Goal: Transaction & Acquisition: Purchase product/service

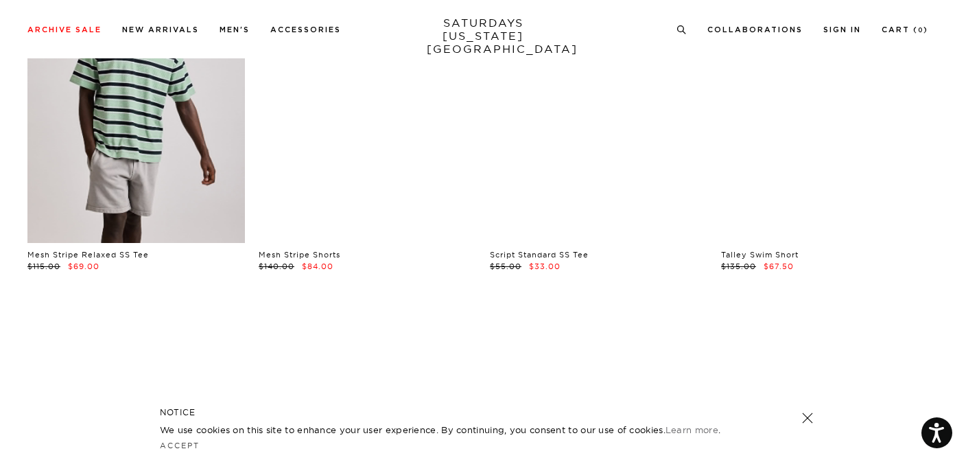
scroll to position [372, 0]
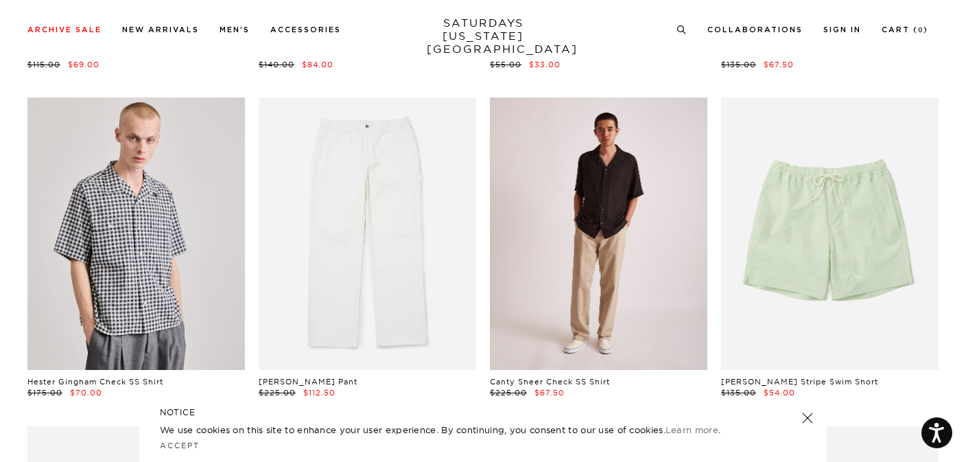
click at [602, 222] on link at bounding box center [599, 233] width 218 height 272
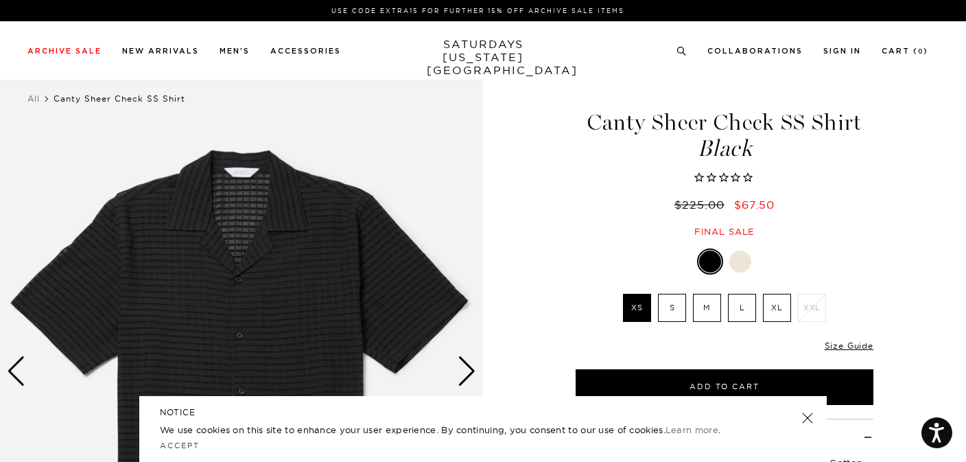
click at [741, 260] on div at bounding box center [741, 262] width 22 height 22
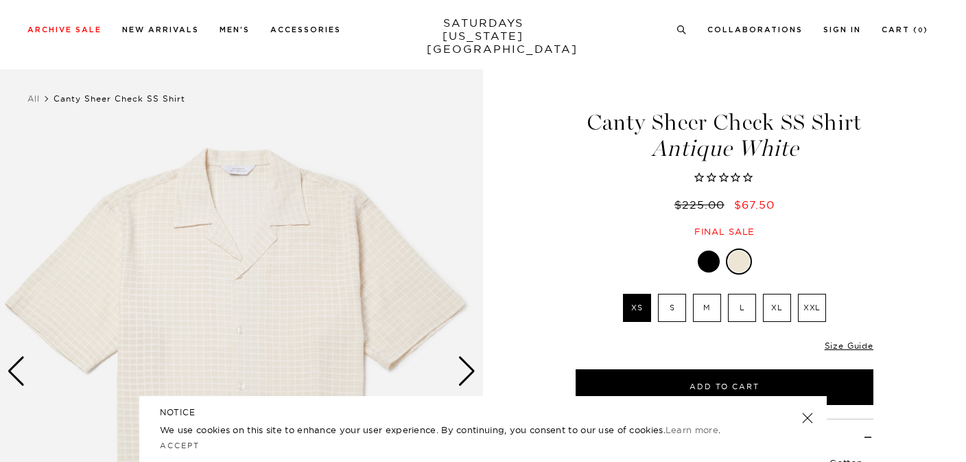
scroll to position [124, 0]
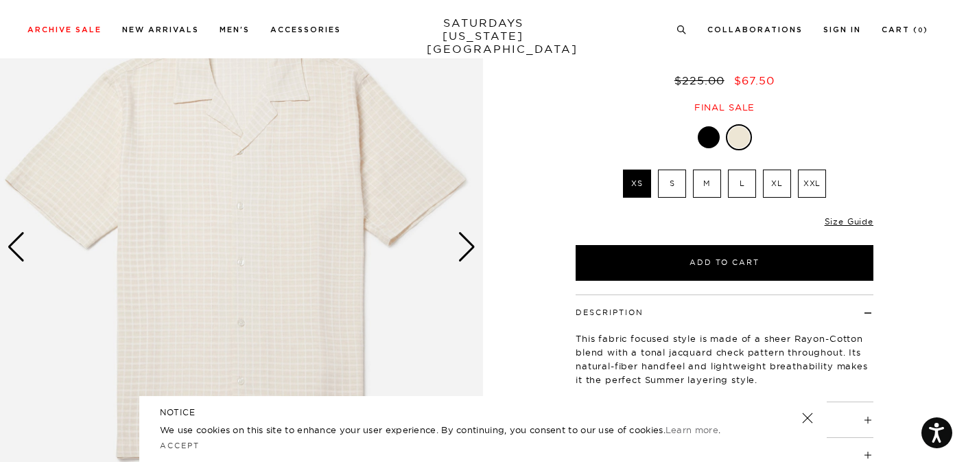
click at [483, 238] on img at bounding box center [724, 247] width 483 height 604
click at [471, 250] on div "Next slide" at bounding box center [467, 247] width 19 height 30
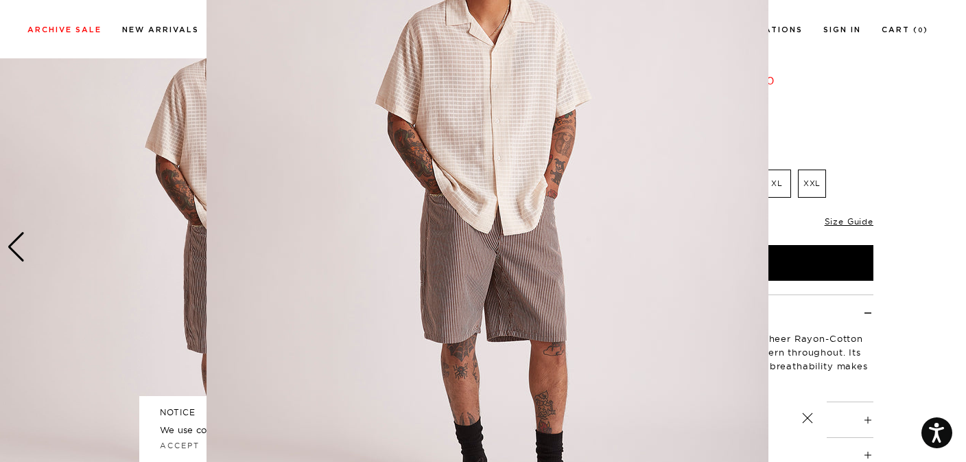
scroll to position [0, 0]
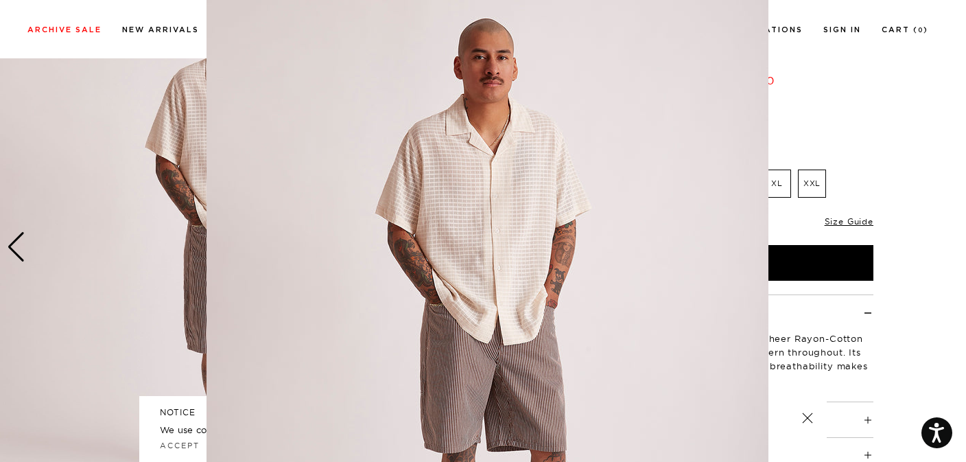
click at [144, 279] on figure at bounding box center [483, 231] width 966 height 462
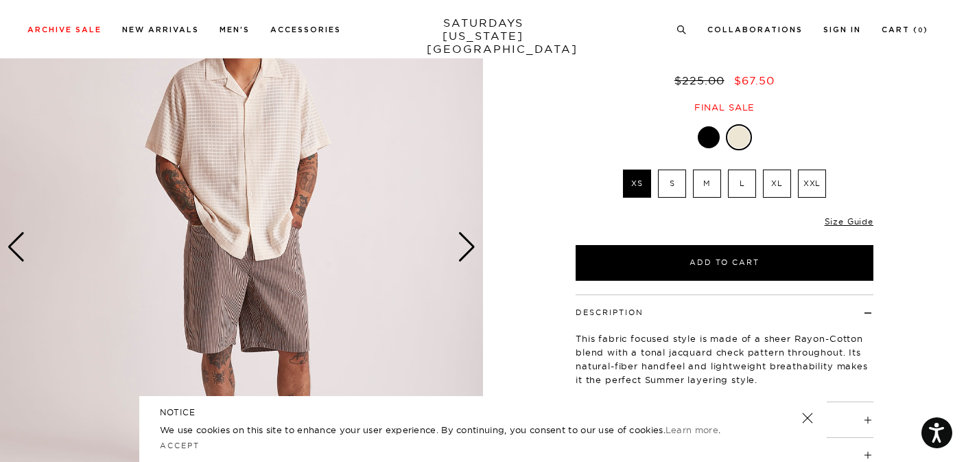
click at [710, 141] on div at bounding box center [709, 137] width 22 height 22
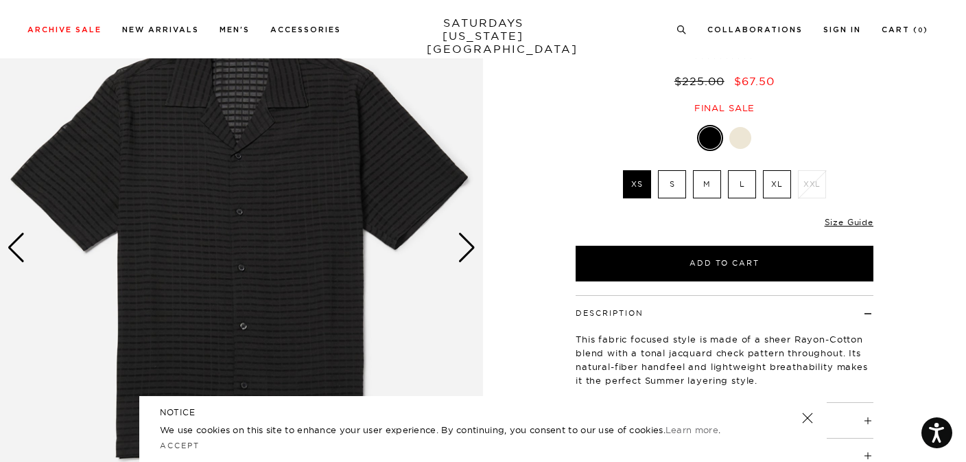
scroll to position [218, 0]
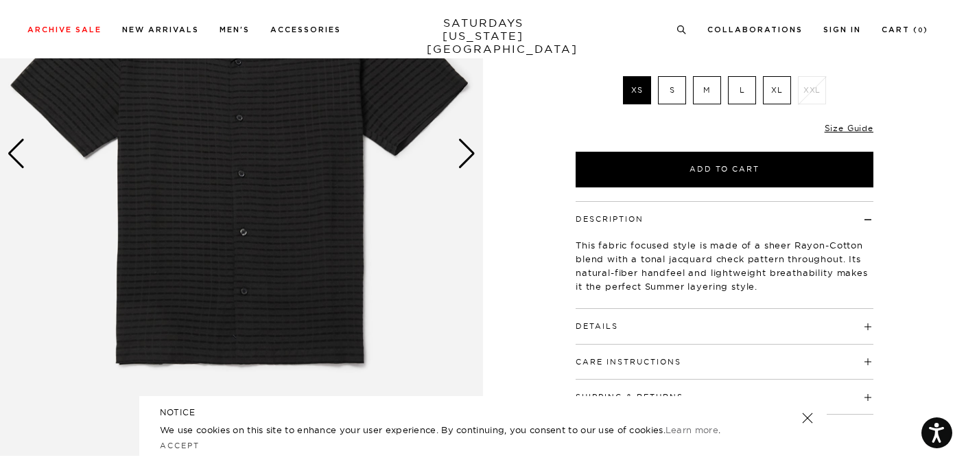
click at [715, 85] on label "M" at bounding box center [707, 90] width 28 height 28
click at [0, 0] on input "M" at bounding box center [0, 0] width 0 height 0
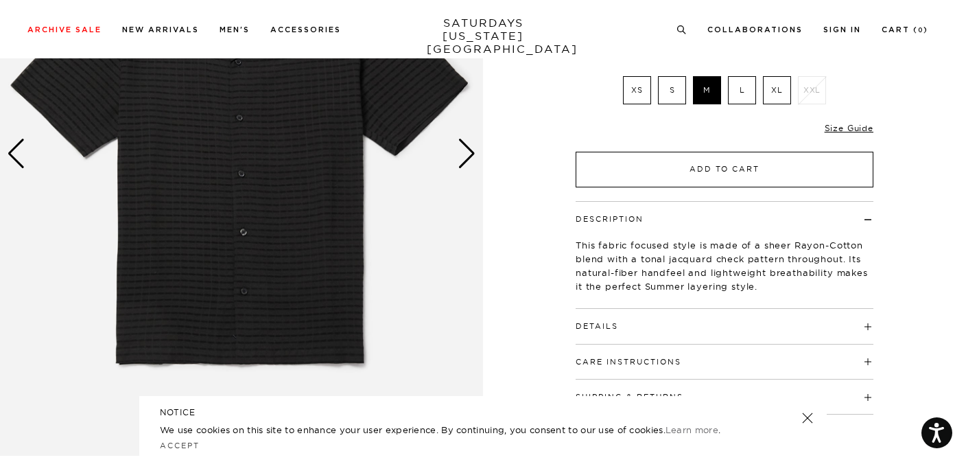
click at [695, 174] on button "Add to Cart" at bounding box center [725, 170] width 298 height 36
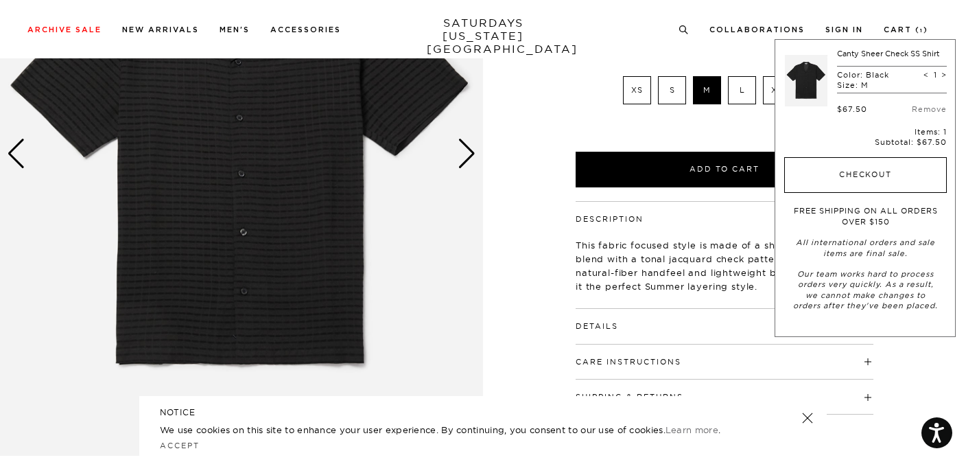
click at [832, 172] on button "Checkout" at bounding box center [865, 175] width 163 height 36
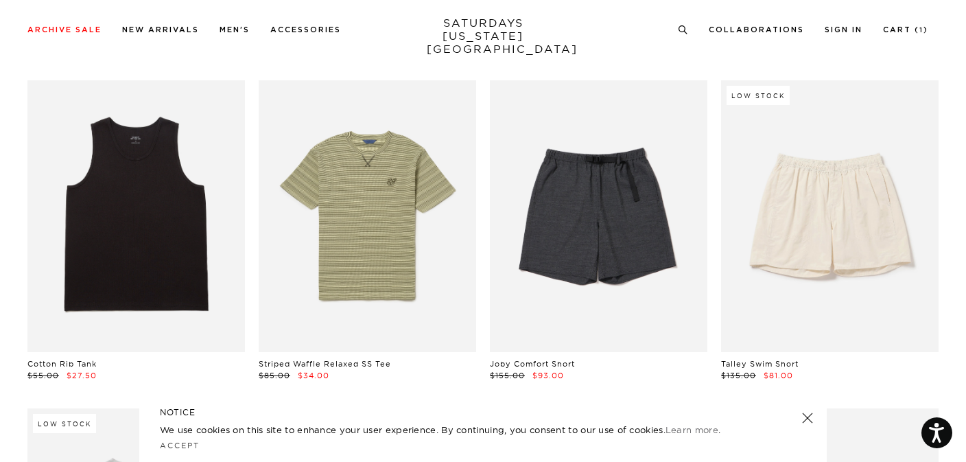
scroll to position [1115, 0]
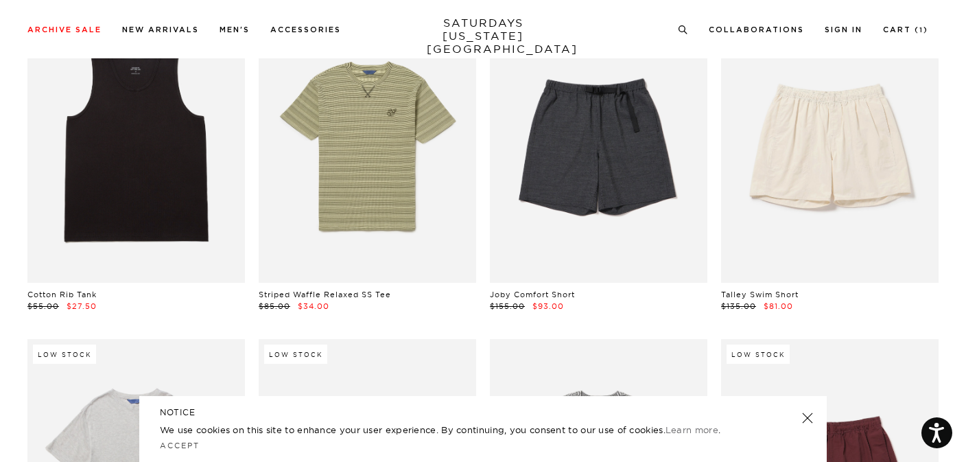
click at [804, 415] on link at bounding box center [807, 417] width 19 height 19
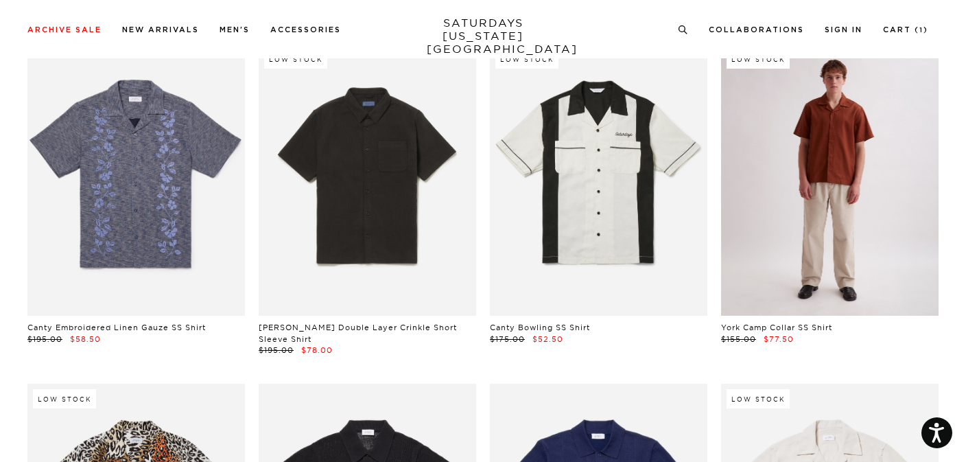
scroll to position [10870, 0]
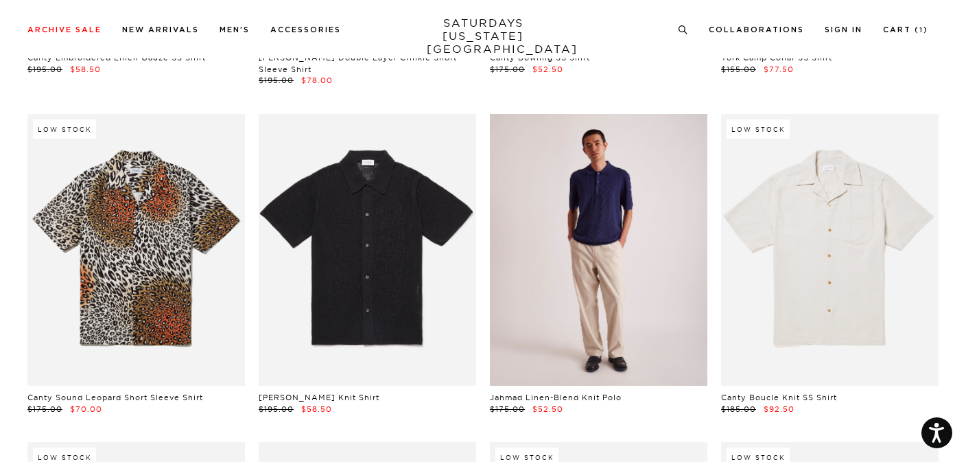
click at [607, 240] on link at bounding box center [599, 250] width 218 height 272
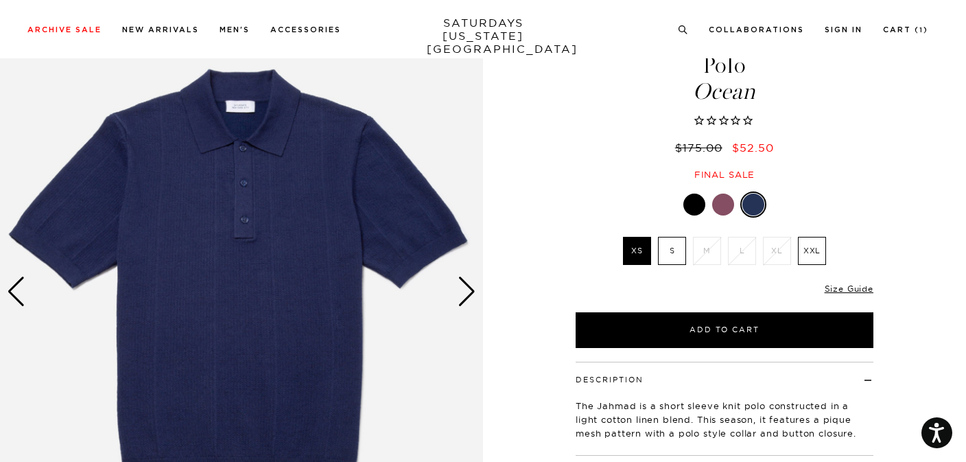
scroll to position [137, 0]
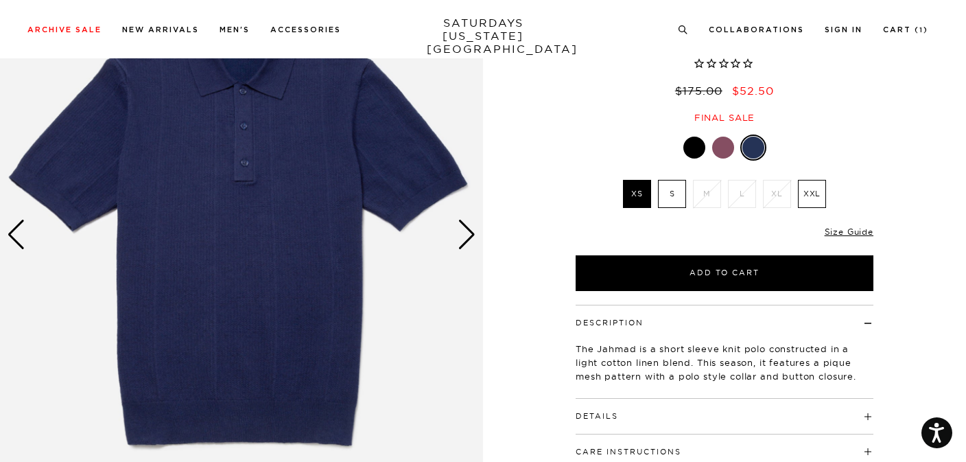
click at [467, 240] on div "Next slide" at bounding box center [467, 235] width 19 height 30
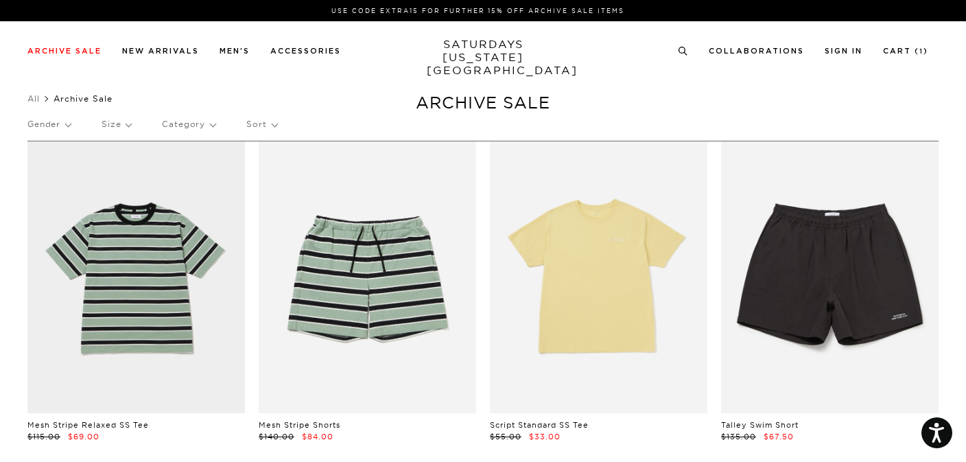
click at [126, 124] on p "Size" at bounding box center [117, 124] width 30 height 32
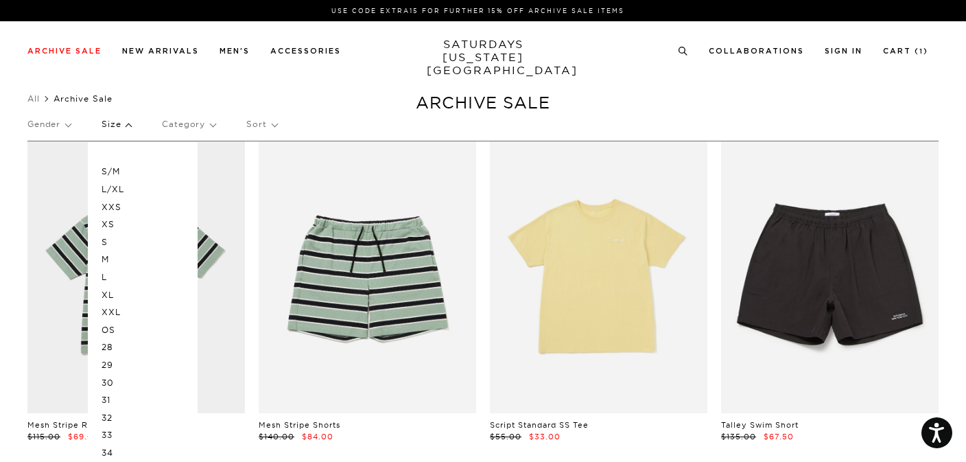
click at [108, 272] on p "L" at bounding box center [143, 277] width 82 height 18
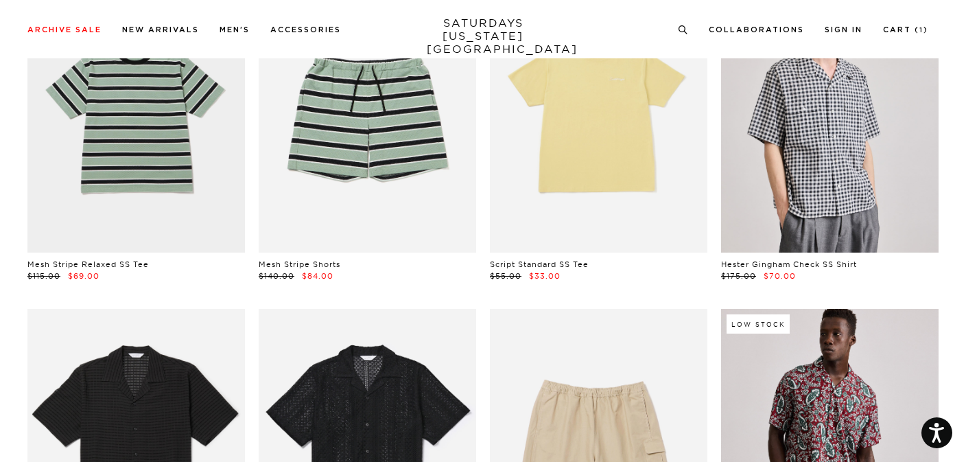
scroll to position [404, 0]
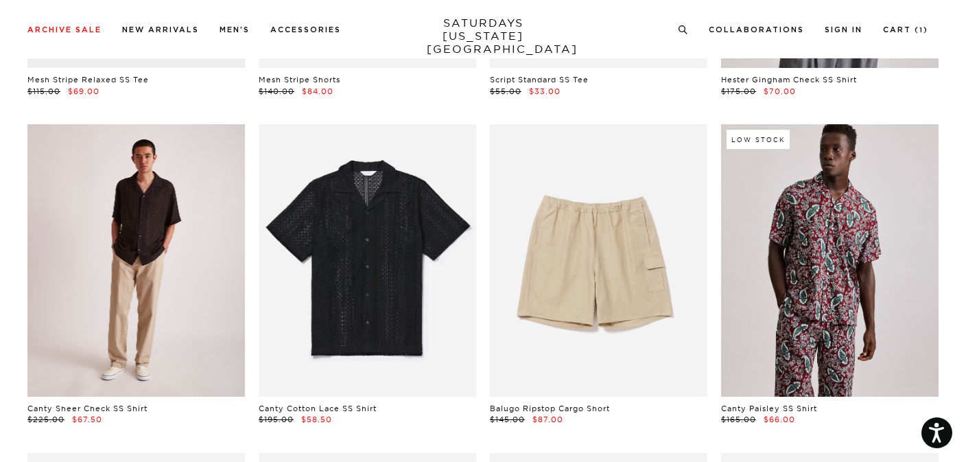
click at [156, 221] on link at bounding box center [136, 260] width 218 height 272
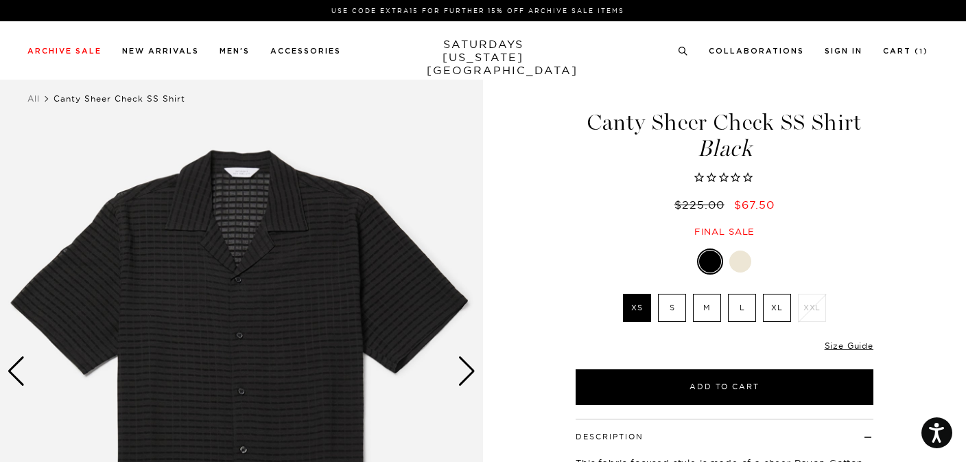
click at [469, 371] on div "Next slide" at bounding box center [467, 371] width 19 height 30
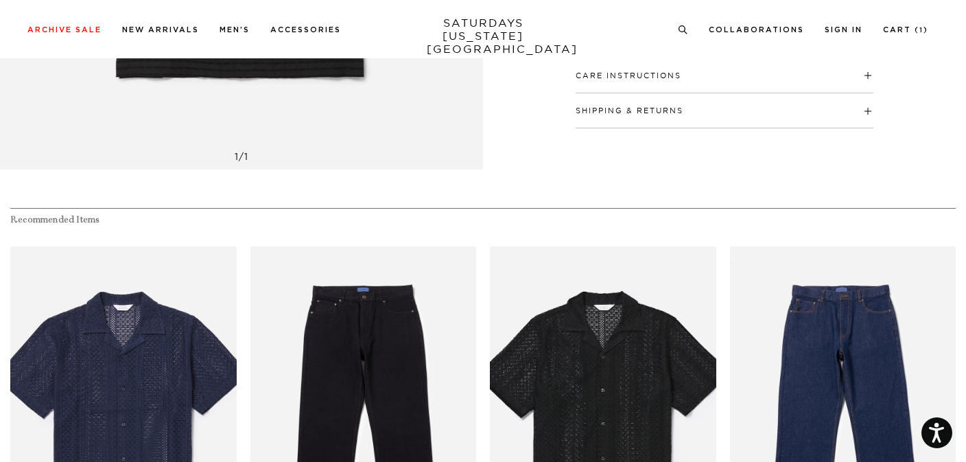
scroll to position [118, 0]
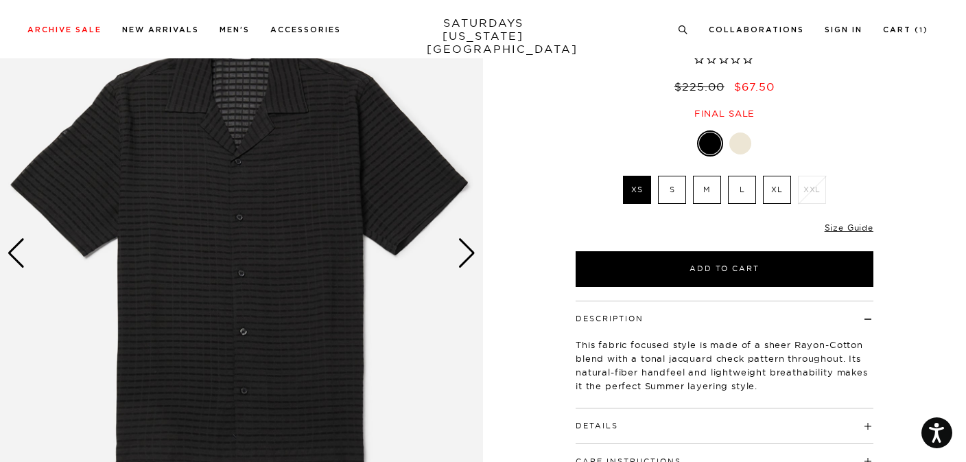
click at [743, 140] on div at bounding box center [741, 143] width 22 height 22
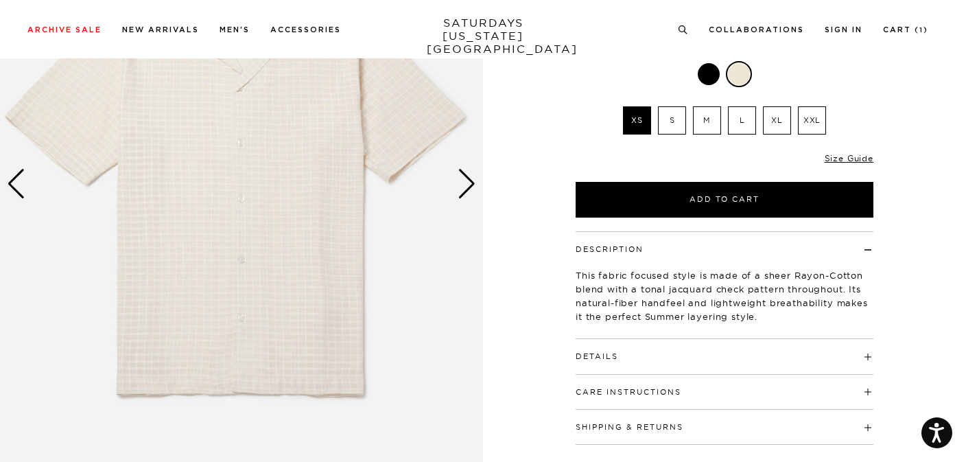
click at [463, 196] on div "Next slide" at bounding box center [467, 184] width 19 height 30
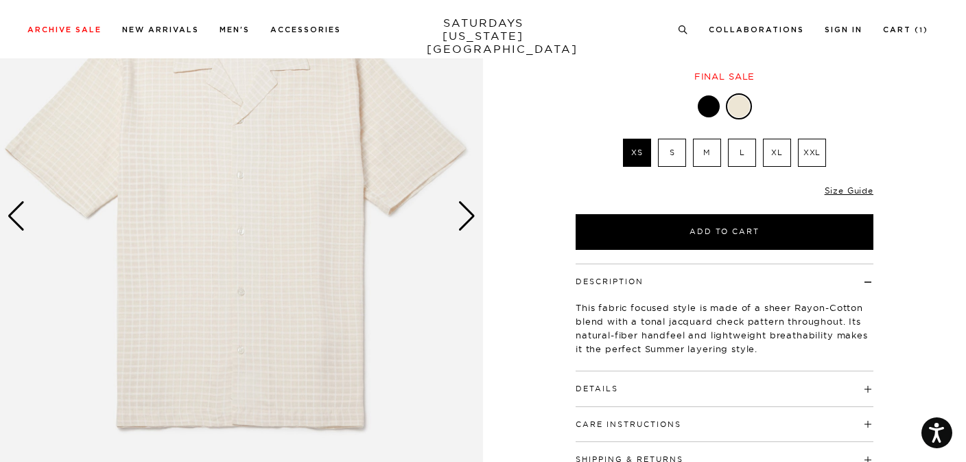
scroll to position [141, 0]
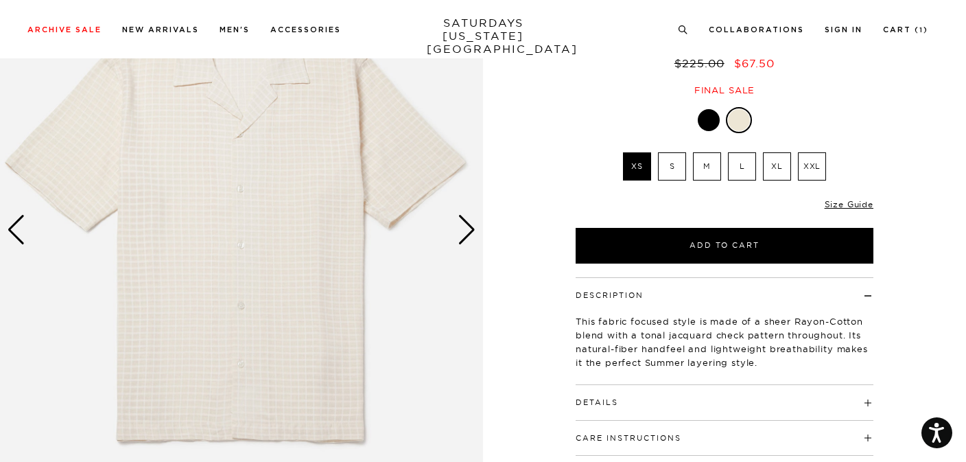
click at [469, 236] on div "Next slide" at bounding box center [467, 230] width 19 height 30
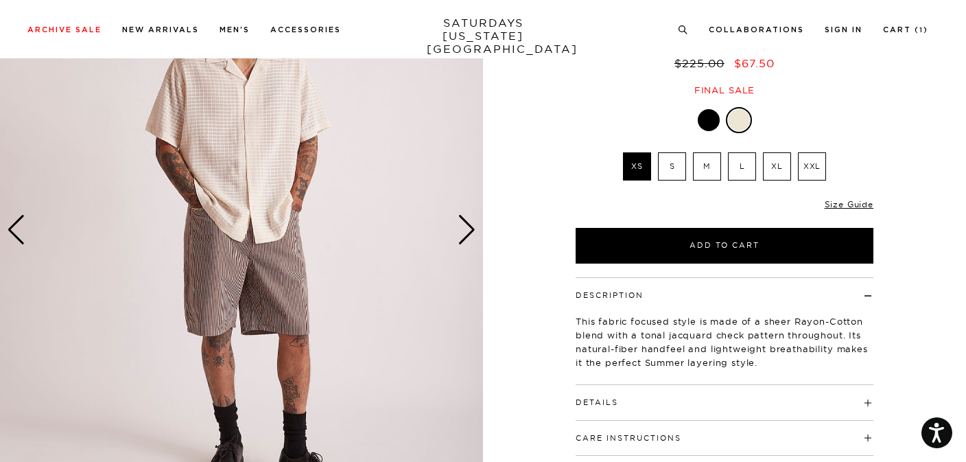
click at [469, 236] on div "Next slide" at bounding box center [467, 230] width 19 height 30
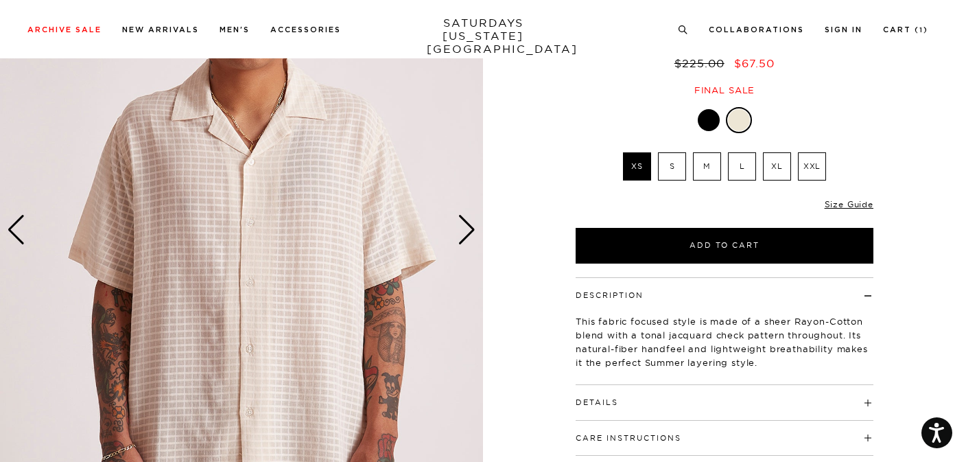
click at [469, 236] on div "Next slide" at bounding box center [467, 230] width 19 height 30
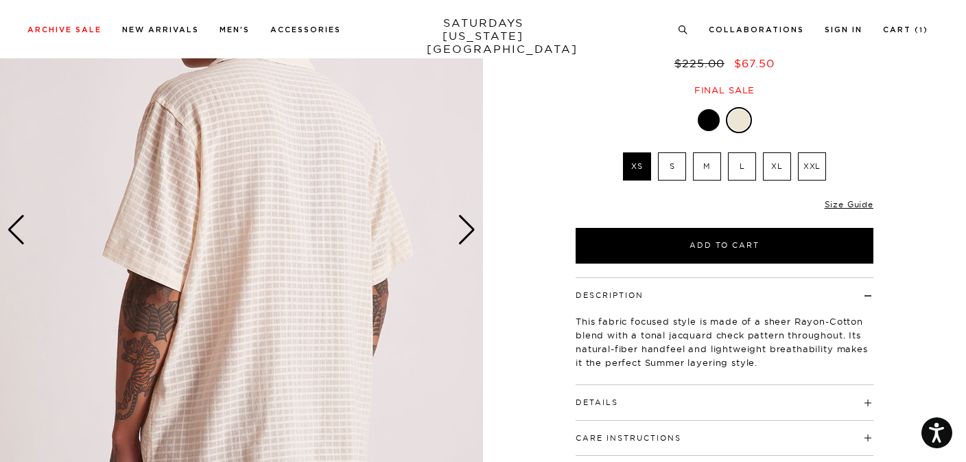
click at [469, 236] on div "Next slide" at bounding box center [467, 230] width 19 height 30
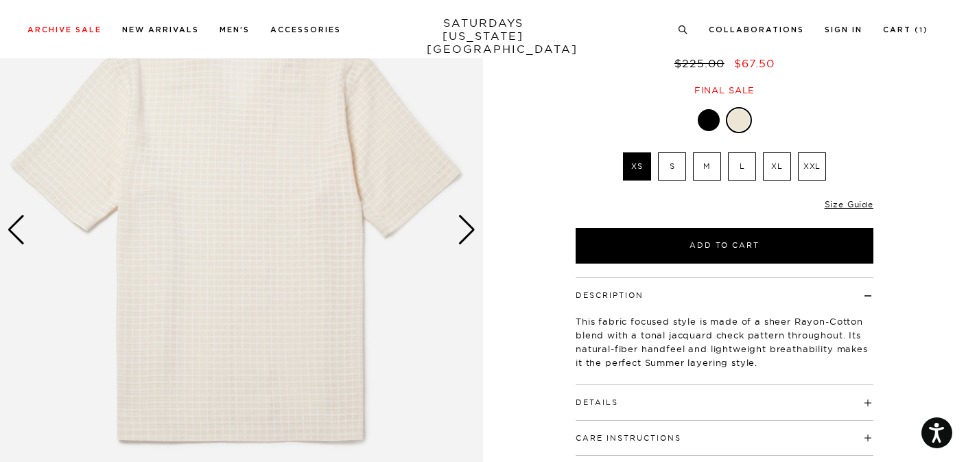
click at [469, 236] on div "Next slide" at bounding box center [467, 230] width 19 height 30
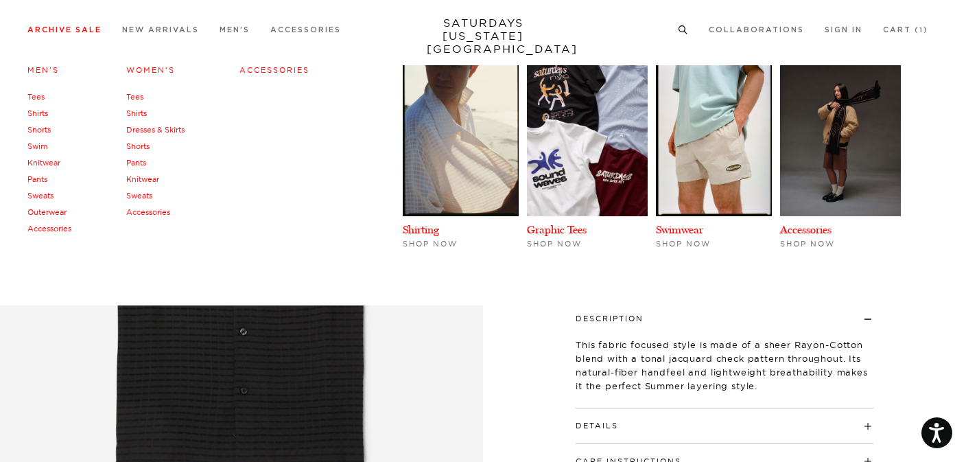
click at [43, 96] on link "Tees" at bounding box center [35, 97] width 17 height 10
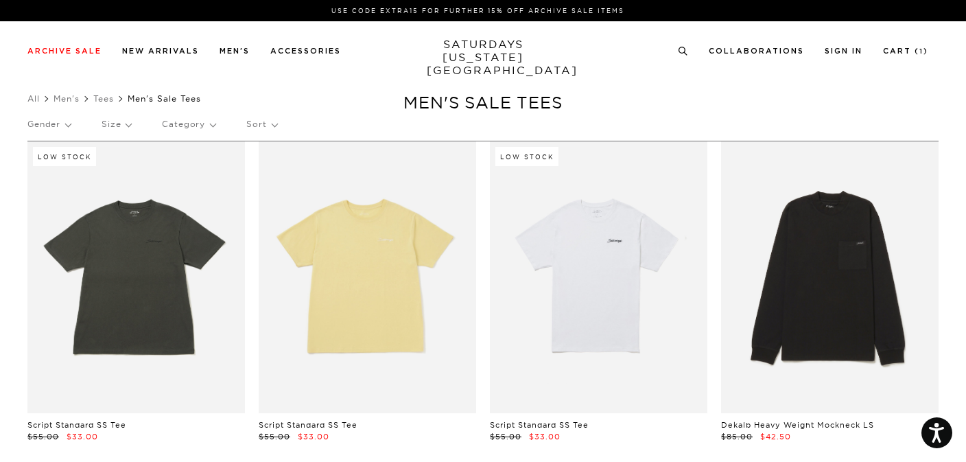
click at [201, 119] on p "Category" at bounding box center [189, 124] width 54 height 32
click at [128, 128] on p "Size" at bounding box center [117, 124] width 30 height 32
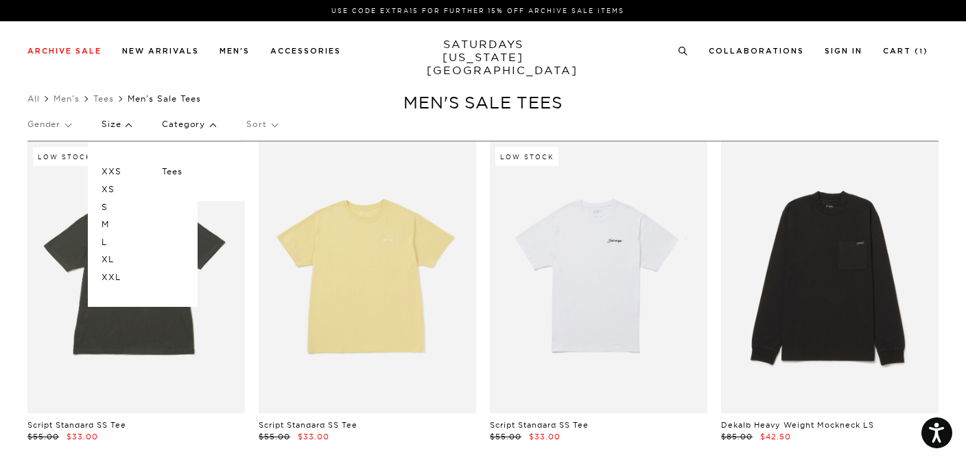
click at [103, 245] on p "L" at bounding box center [143, 242] width 82 height 18
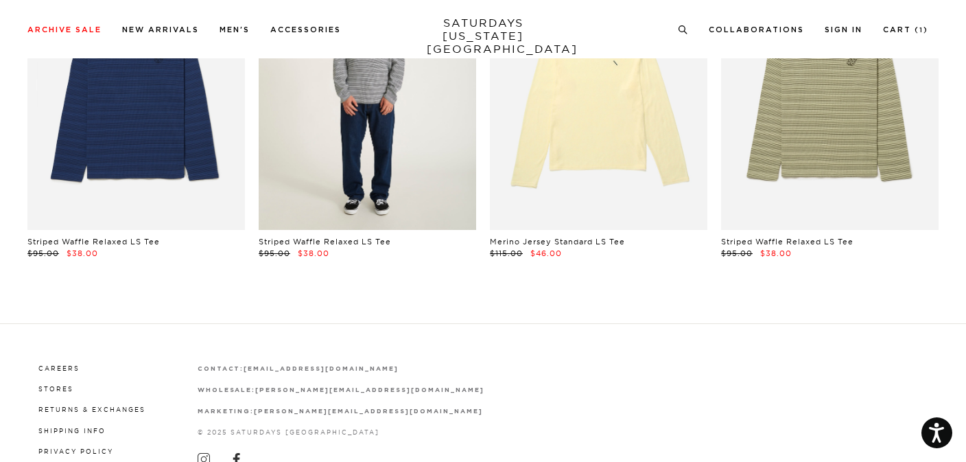
scroll to position [1343, 0]
